Goal: Find specific page/section: Find specific page/section

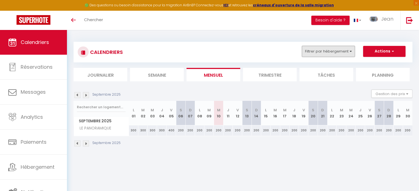
click at [351, 52] on button "Filtrer par hébergement" at bounding box center [328, 51] width 53 height 11
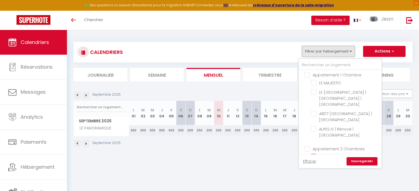
scroll to position [69, 0]
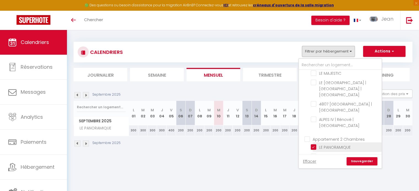
click at [313, 144] on input "LE PANORAMIQUE" at bounding box center [345, 147] width 69 height 6
checkbox input "false"
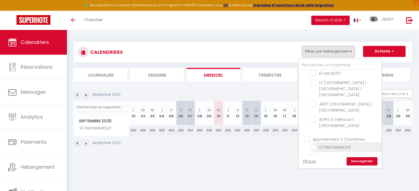
checkbox input "false"
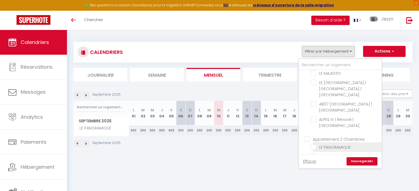
checkbox input "false"
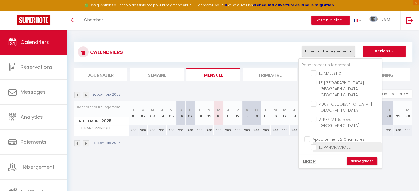
checkbox input "false"
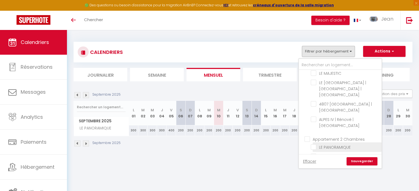
checkbox input "false"
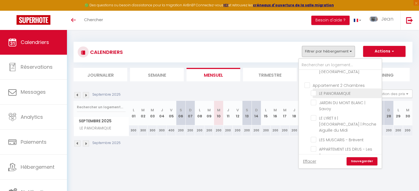
scroll to position [124, 0]
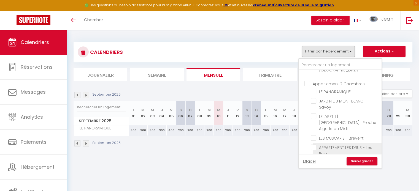
click at [314, 145] on input "APPARTEMENT LES DRUS - Les Praz" at bounding box center [345, 148] width 69 height 6
checkbox input "true"
checkbox input "false"
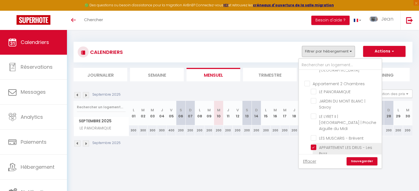
checkbox input "false"
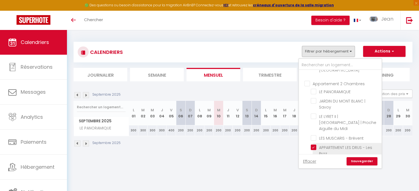
checkbox input "false"
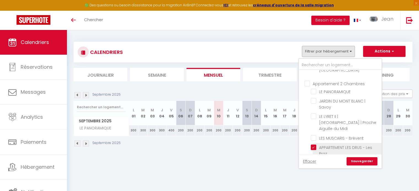
checkbox input "false"
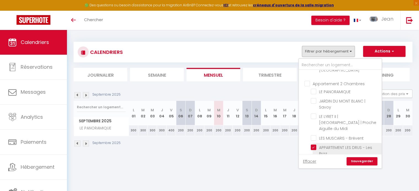
checkbox input "false"
click at [366, 162] on link "Sauvegarder" at bounding box center [361, 161] width 31 height 8
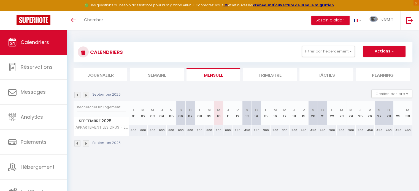
click at [78, 97] on img at bounding box center [77, 95] width 6 height 6
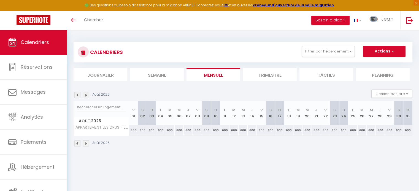
click at [78, 97] on img at bounding box center [77, 95] width 6 height 6
